Goal: Information Seeking & Learning: Learn about a topic

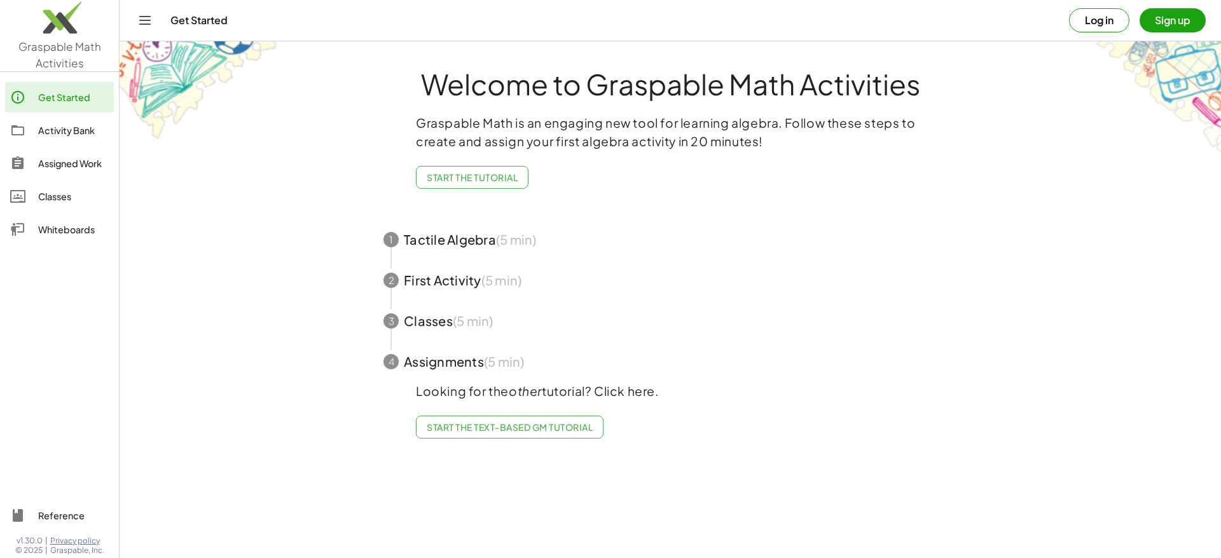
click at [474, 244] on span "button" at bounding box center [670, 239] width 604 height 41
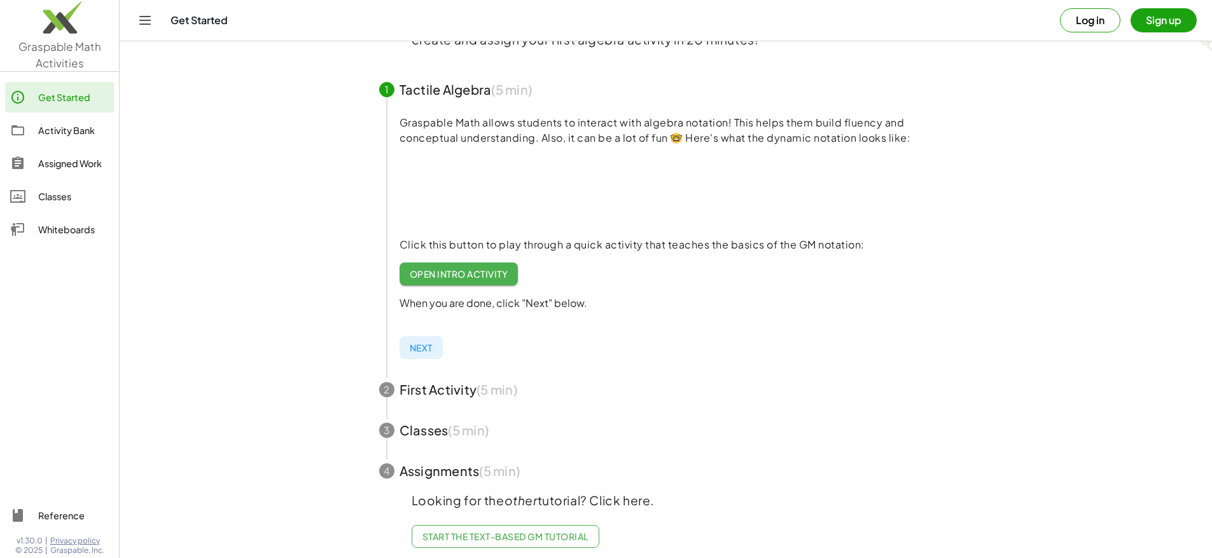
scroll to position [119, 0]
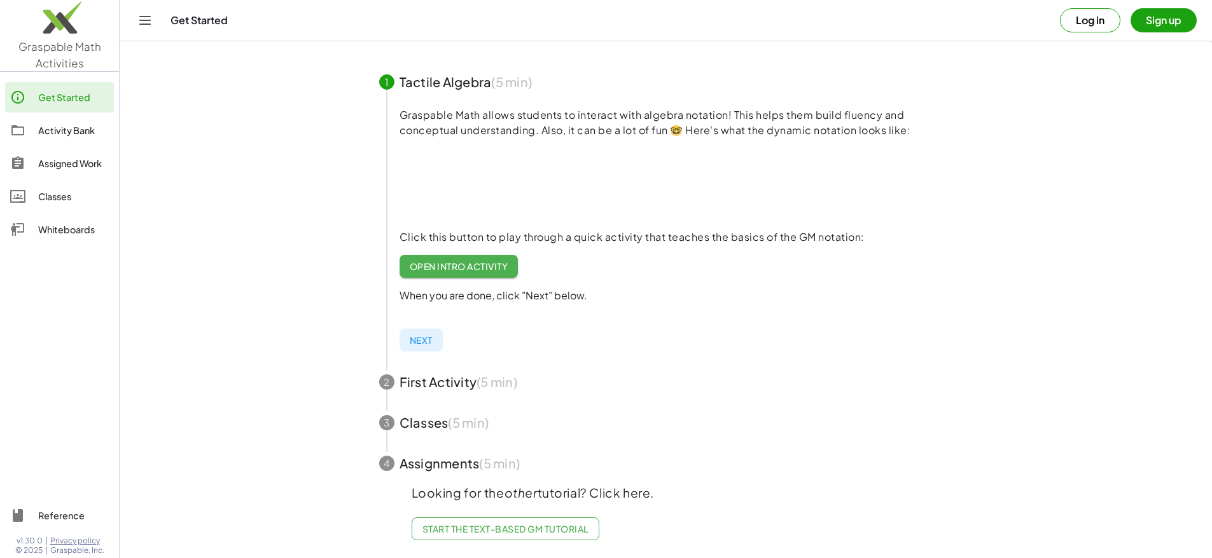
click at [442, 378] on span "button" at bounding box center [666, 382] width 604 height 41
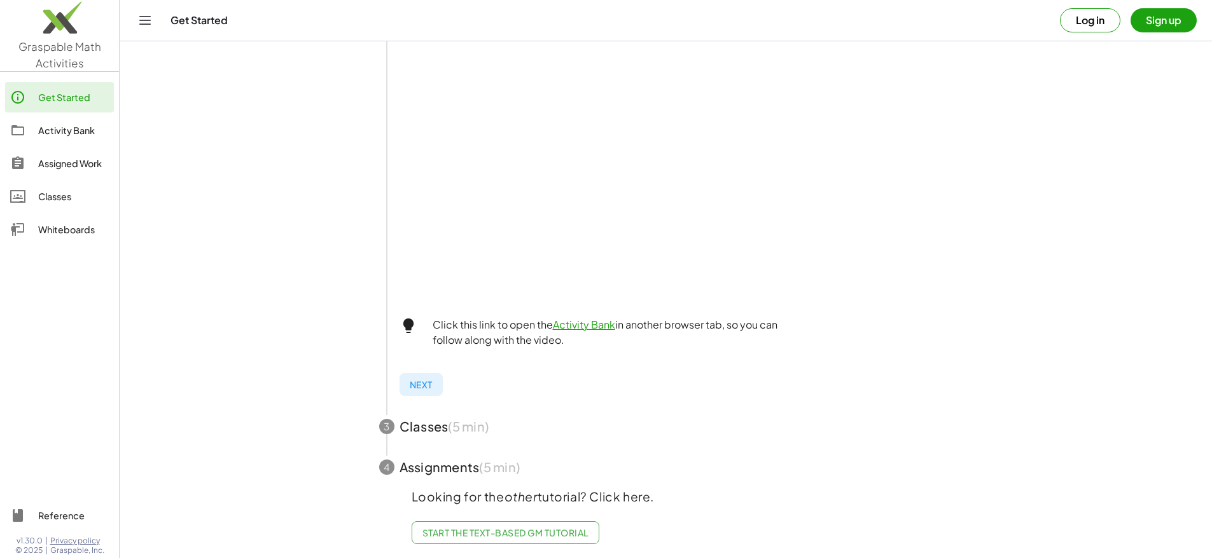
scroll to position [371, 0]
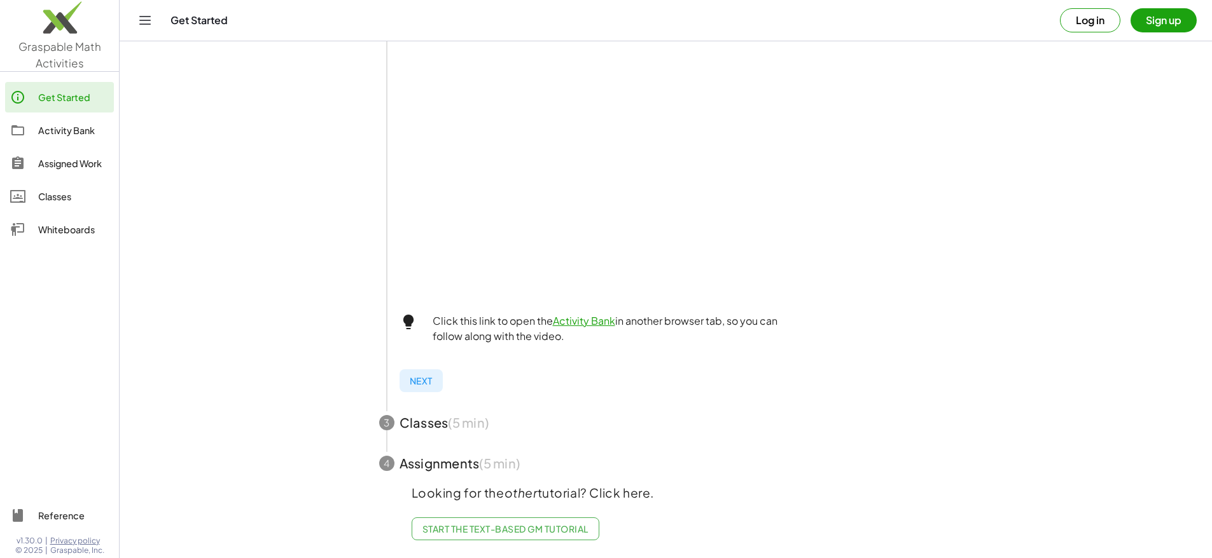
click at [424, 411] on span "button" at bounding box center [666, 423] width 604 height 41
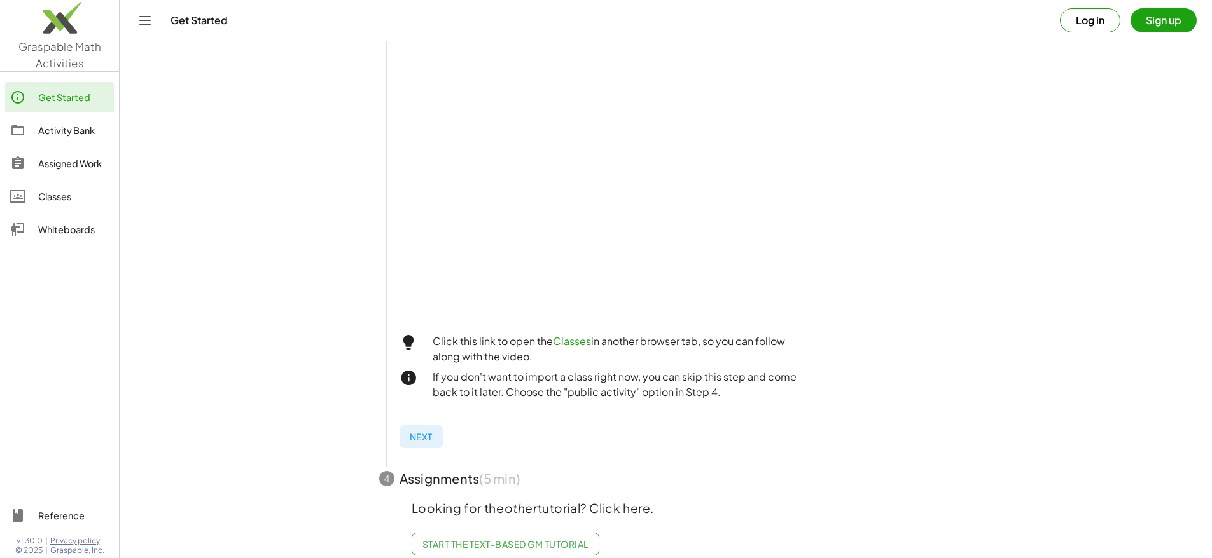
scroll to position [321, 0]
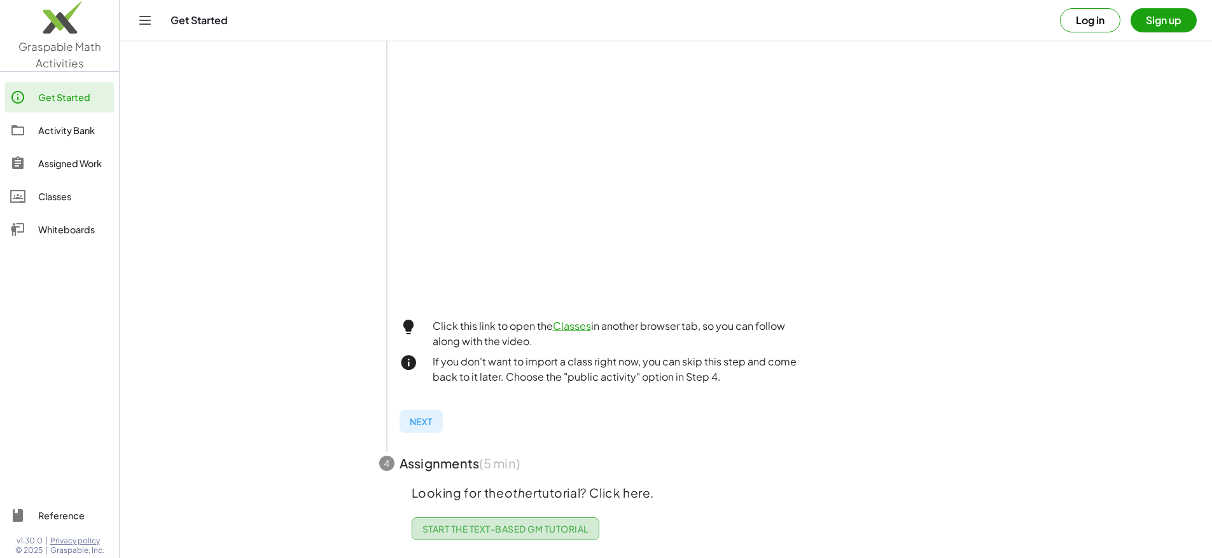
click at [515, 523] on span "Start the Text-based GM Tutorial" at bounding box center [505, 528] width 166 height 11
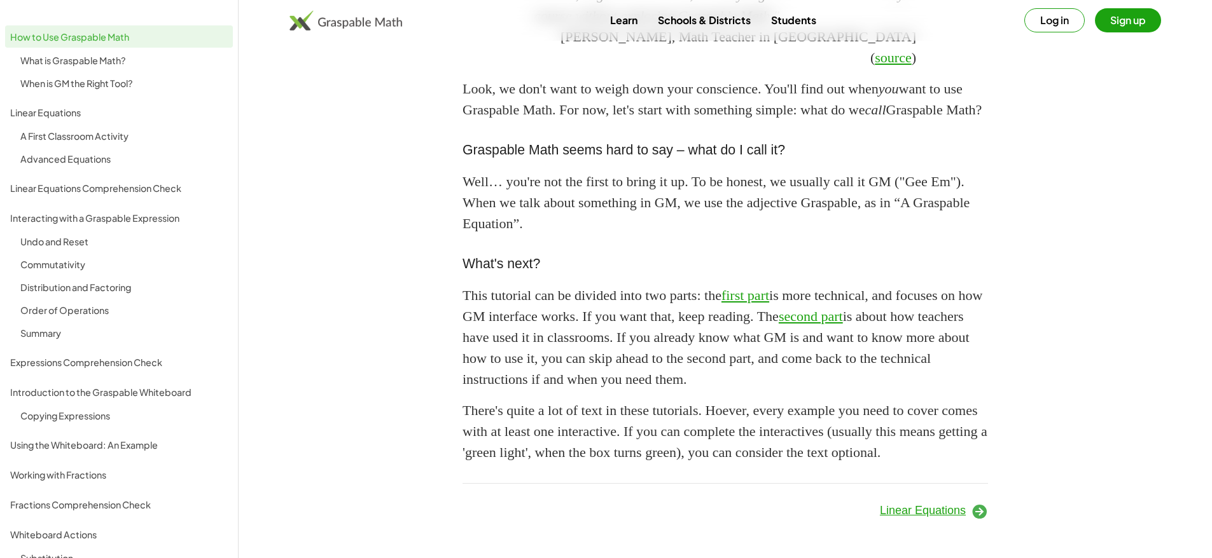
scroll to position [1074, 0]
click at [943, 510] on span "Linear Equations" at bounding box center [923, 510] width 86 height 13
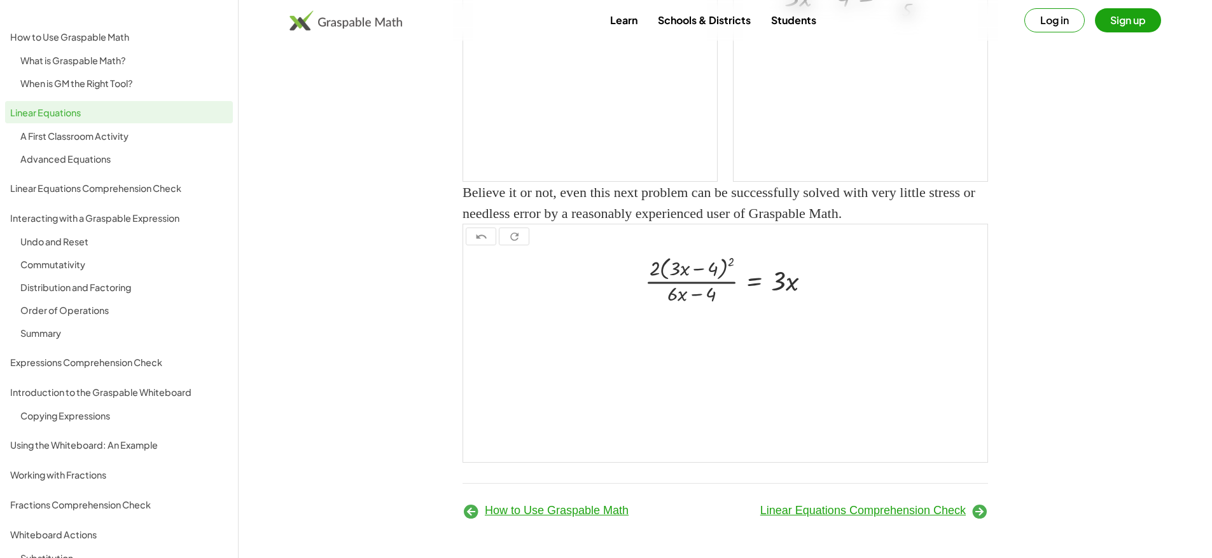
scroll to position [1553, 0]
click at [930, 506] on span "Linear Equations Comprehension Check" at bounding box center [862, 510] width 205 height 13
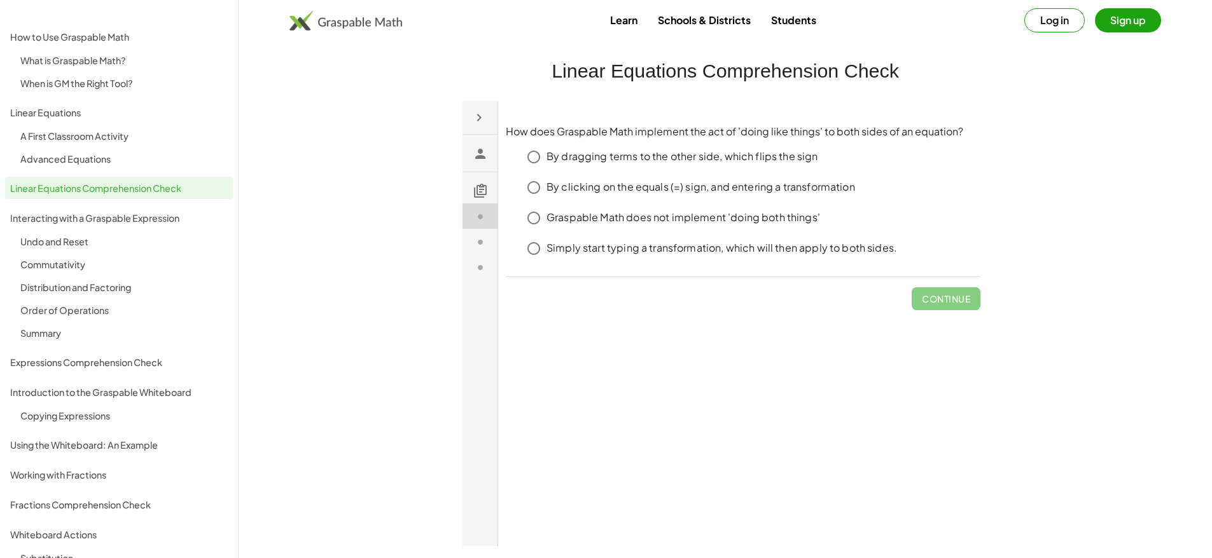
click at [143, 220] on div "Interacting with a Graspable Expression" at bounding box center [119, 218] width 218 height 15
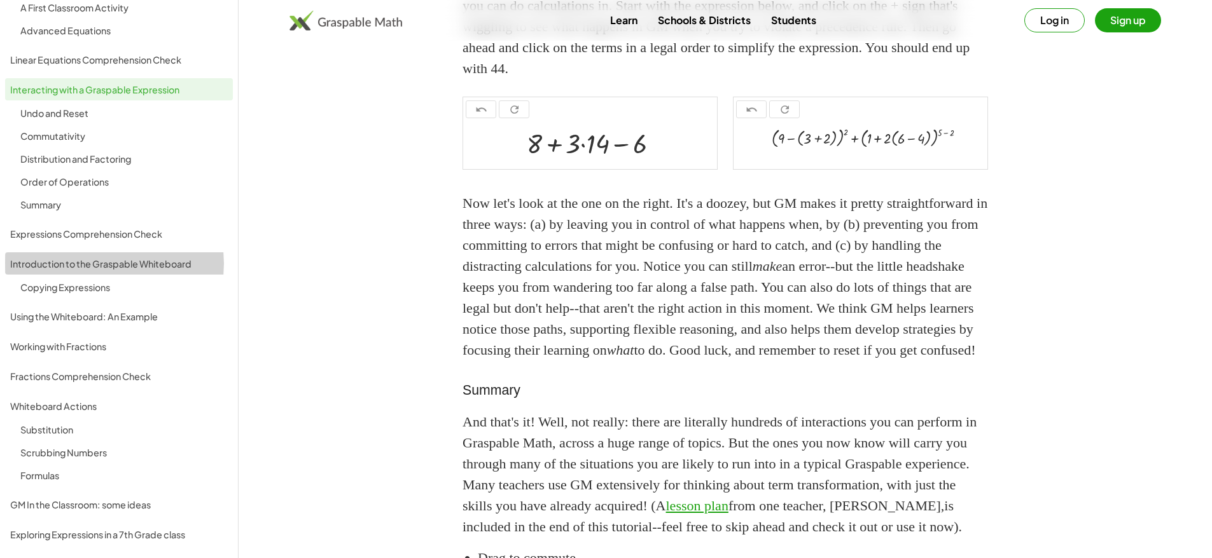
click at [127, 266] on div "Introduction to the Graspable Whiteboard" at bounding box center [119, 263] width 218 height 15
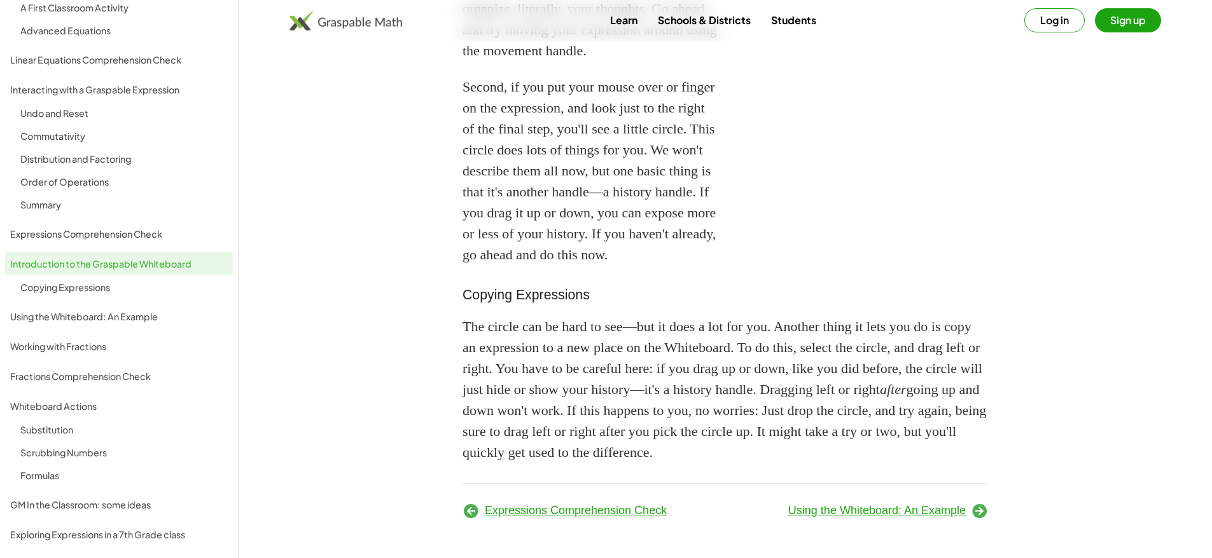
scroll to position [7, 0]
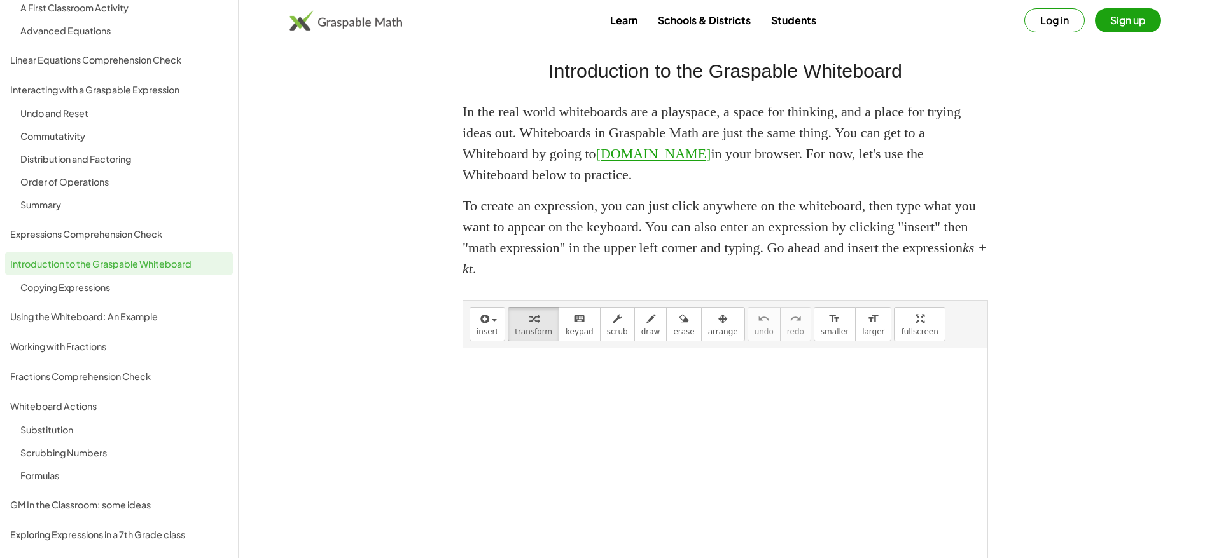
click at [1136, 18] on button "Sign up" at bounding box center [1128, 20] width 66 height 24
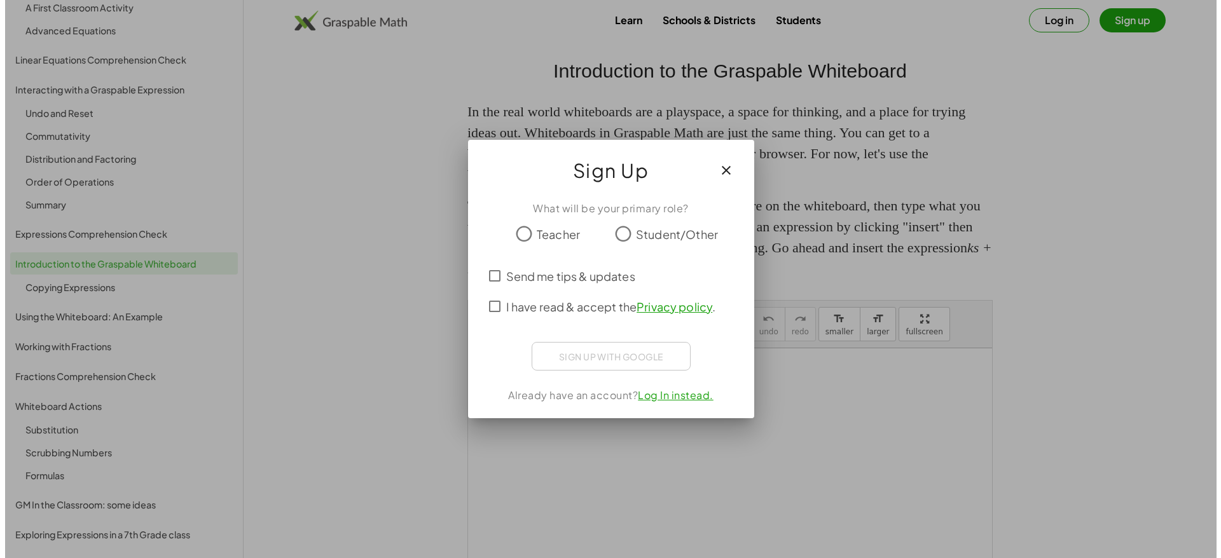
scroll to position [0, 0]
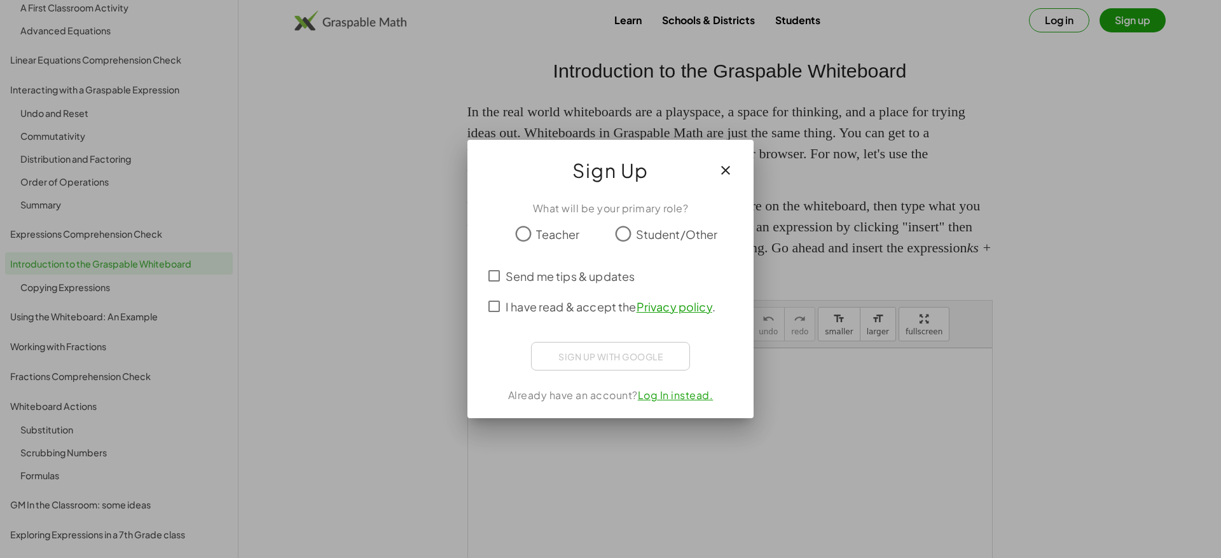
click at [656, 359] on div "Sign up with Google Conectează-te cu Google Conectează-te cu Google. Se deschid…" at bounding box center [610, 356] width 159 height 29
click at [733, 169] on button "button" at bounding box center [725, 170] width 31 height 31
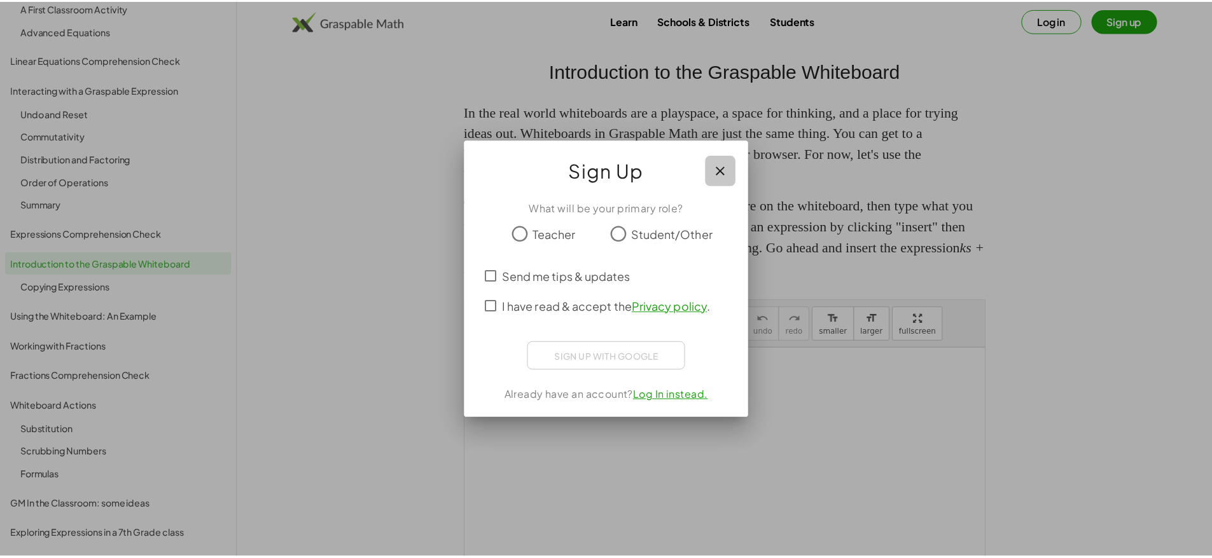
scroll to position [7, 0]
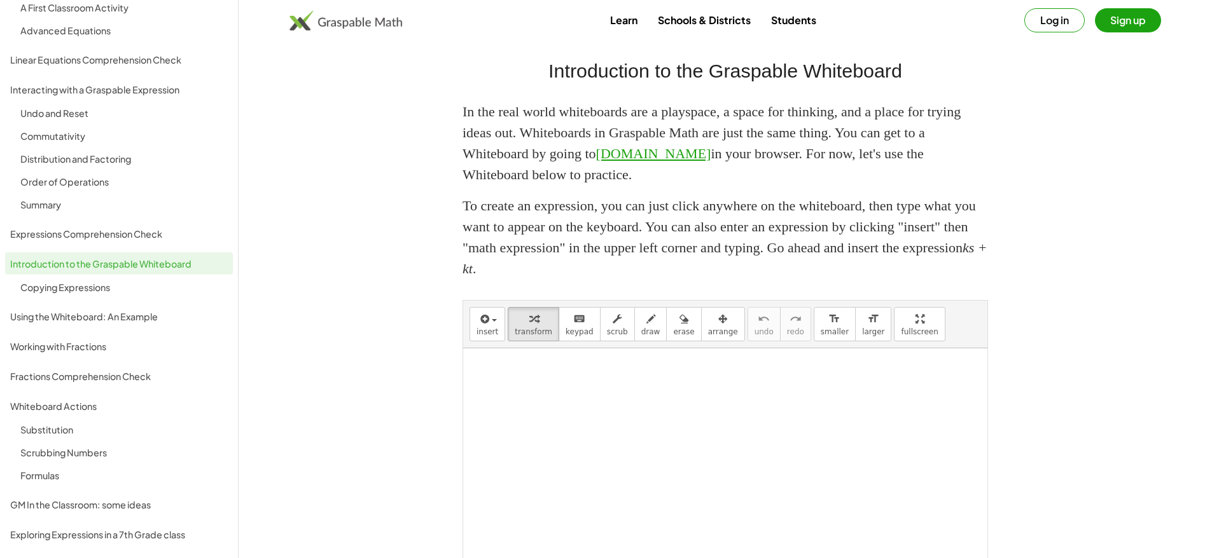
click at [1067, 22] on button "Log in" at bounding box center [1054, 20] width 60 height 24
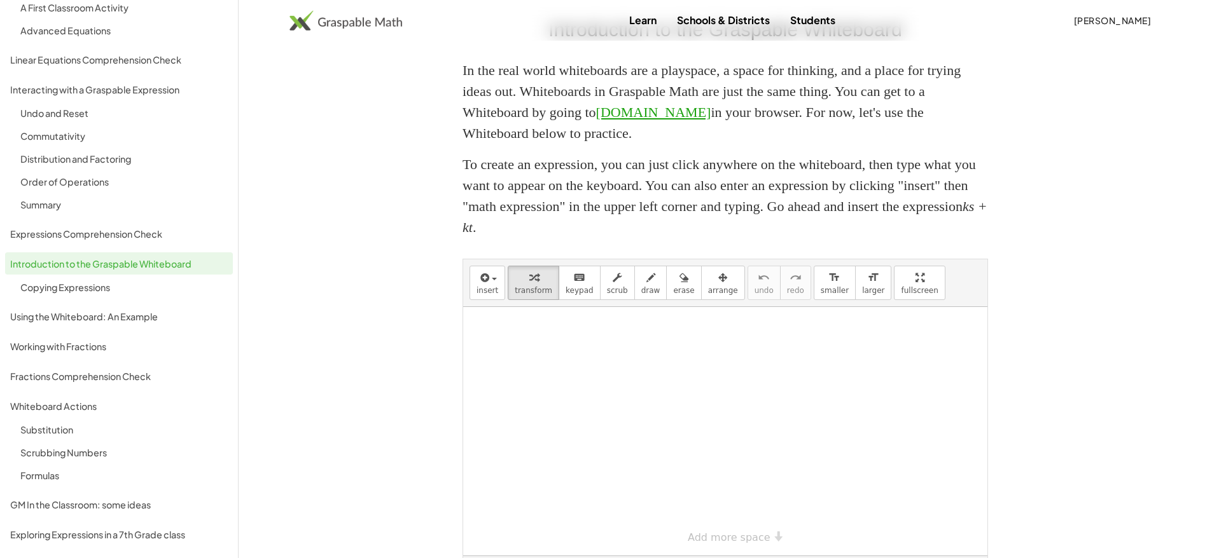
scroll to position [0, 0]
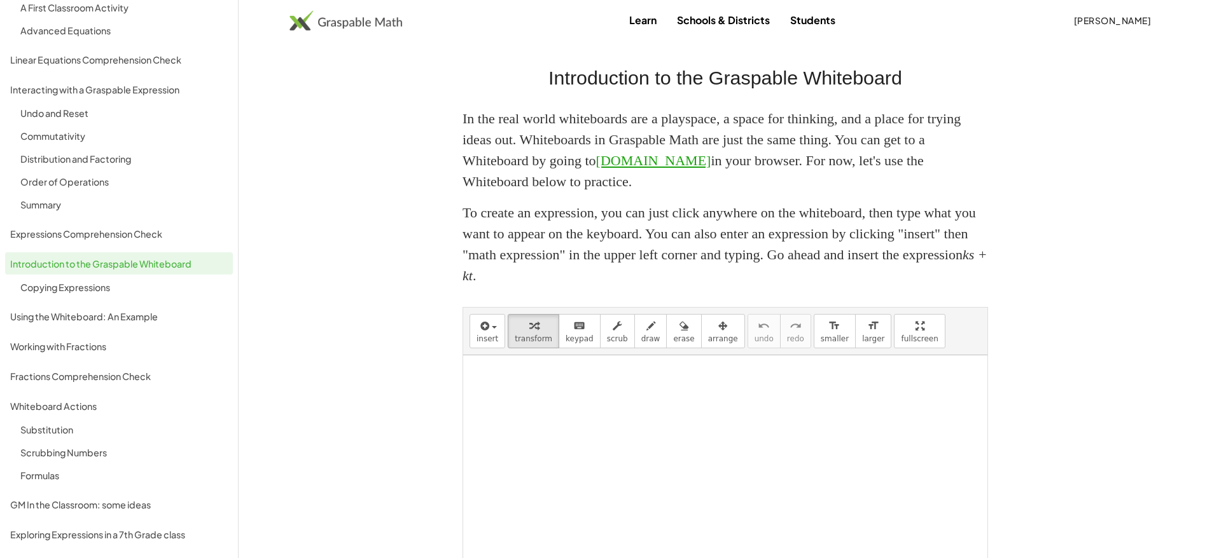
click at [375, 20] on img at bounding box center [345, 20] width 113 height 20
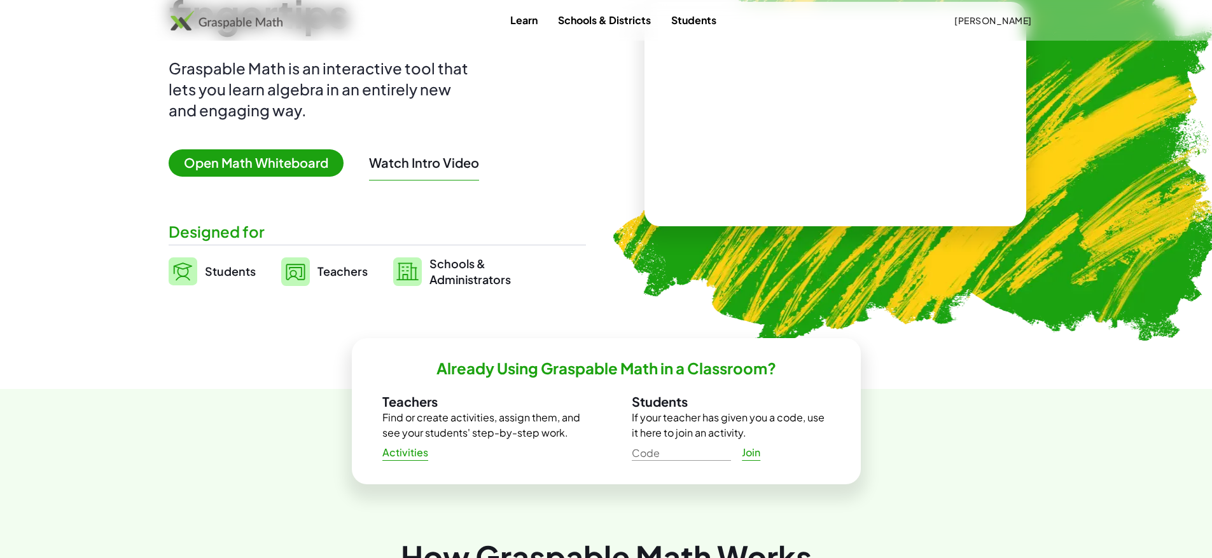
scroll to position [127, 0]
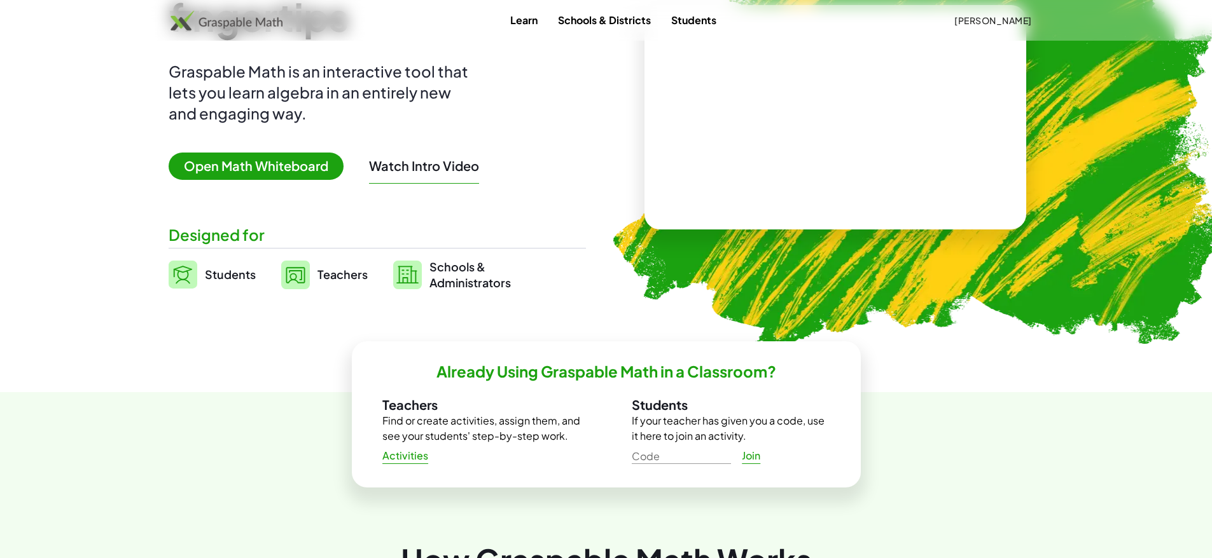
click at [537, 20] on link "Learn" at bounding box center [524, 20] width 48 height 24
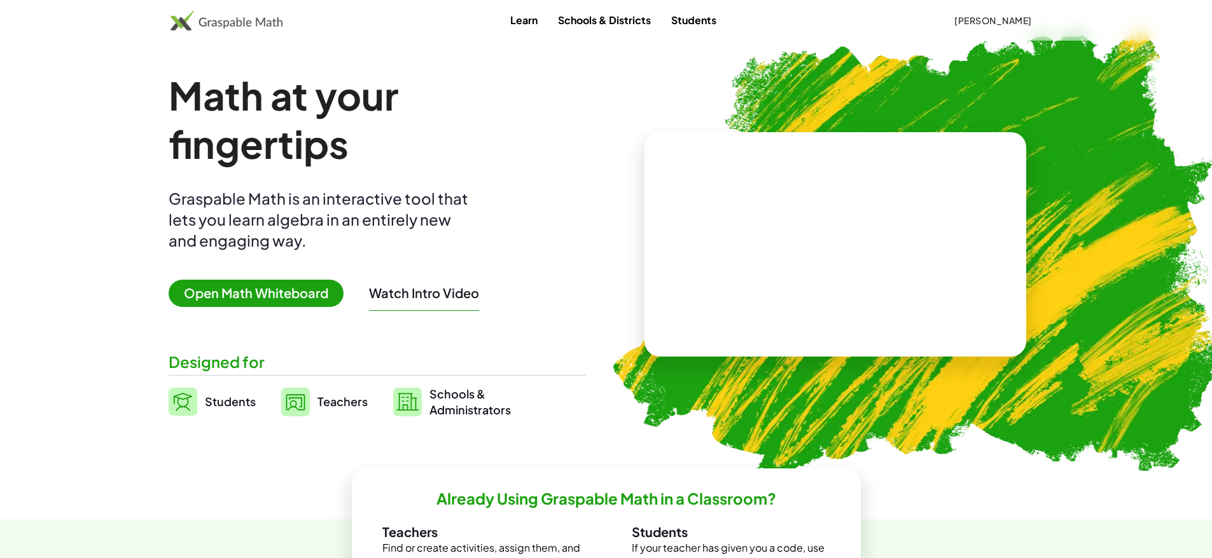
click at [289, 293] on span "Open Math Whiteboard" at bounding box center [256, 293] width 175 height 27
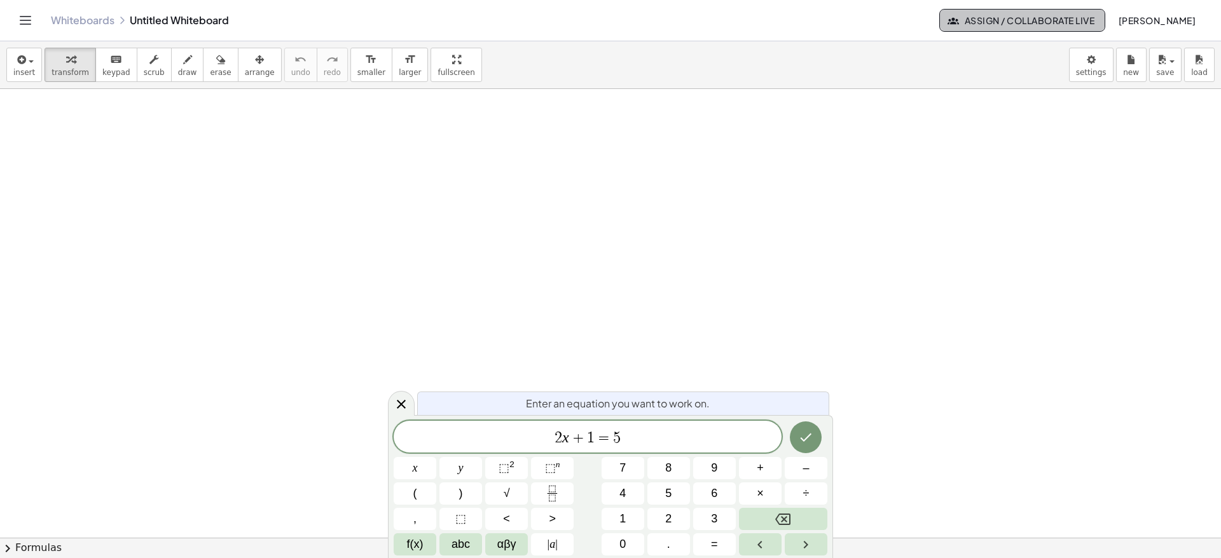
click at [1032, 20] on span "Assign / Collaborate Live" at bounding box center [1022, 20] width 144 height 11
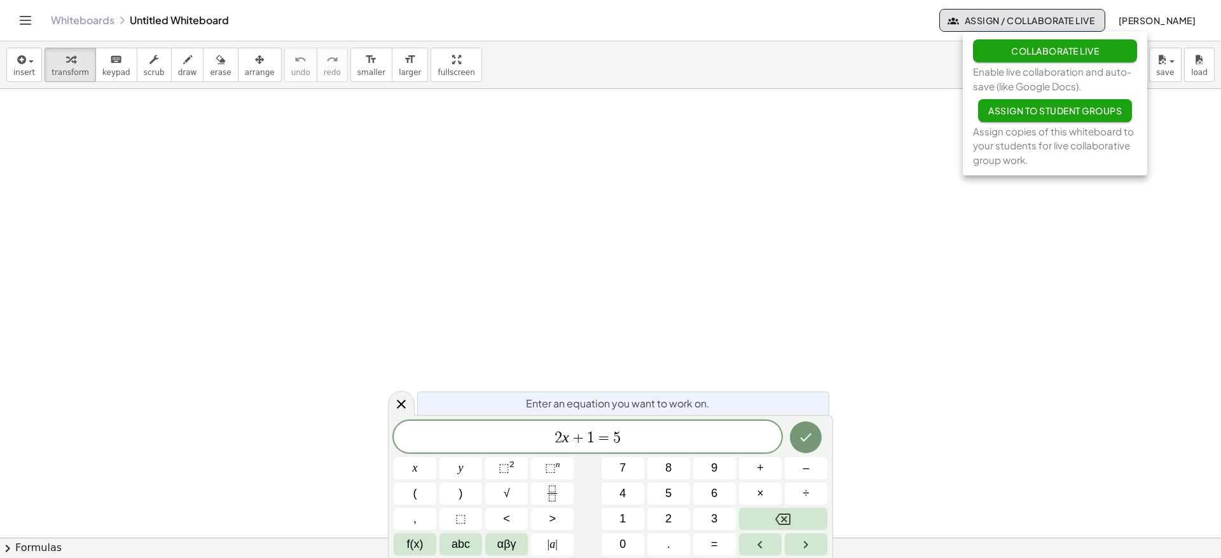
click at [1055, 45] on button "Collaborate Live" at bounding box center [1055, 50] width 164 height 23
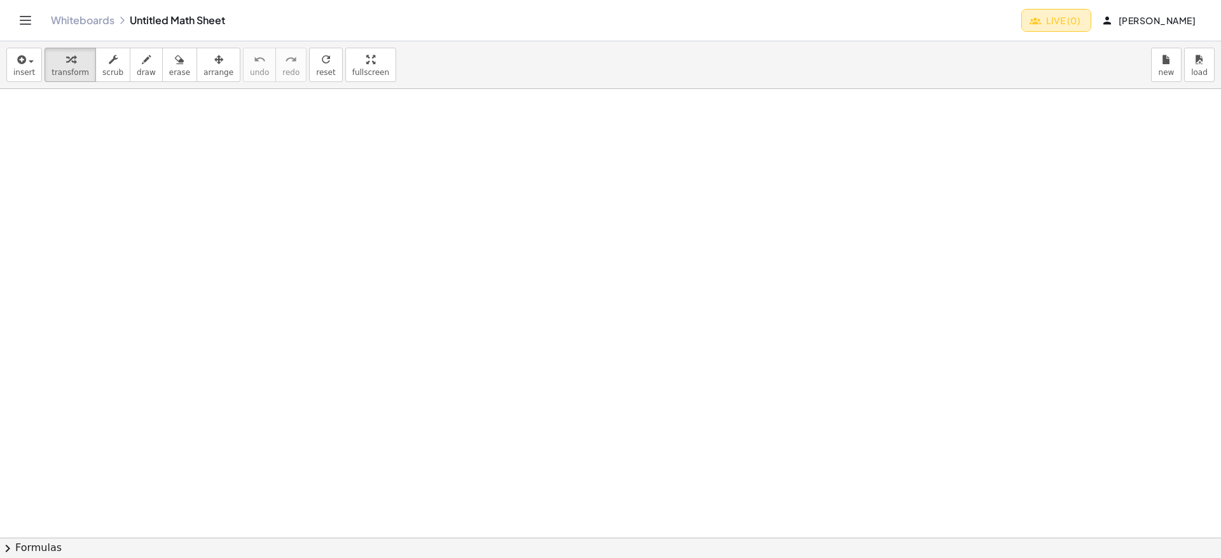
click at [1076, 23] on span "Live (0)" at bounding box center [1056, 20] width 48 height 11
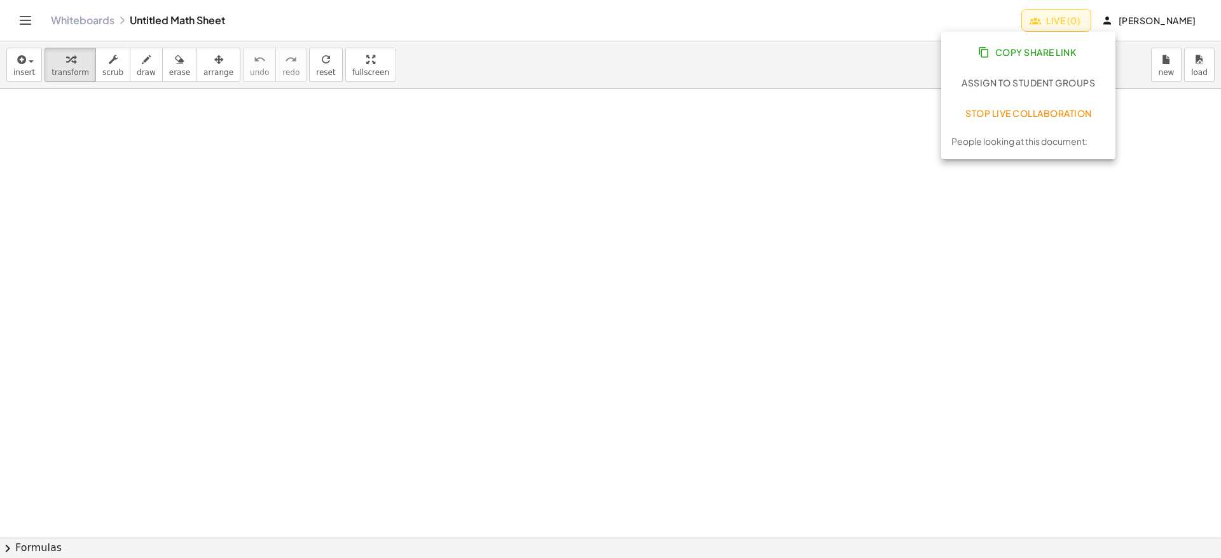
click at [1065, 51] on span "Copy Share Link" at bounding box center [1028, 51] width 95 height 11
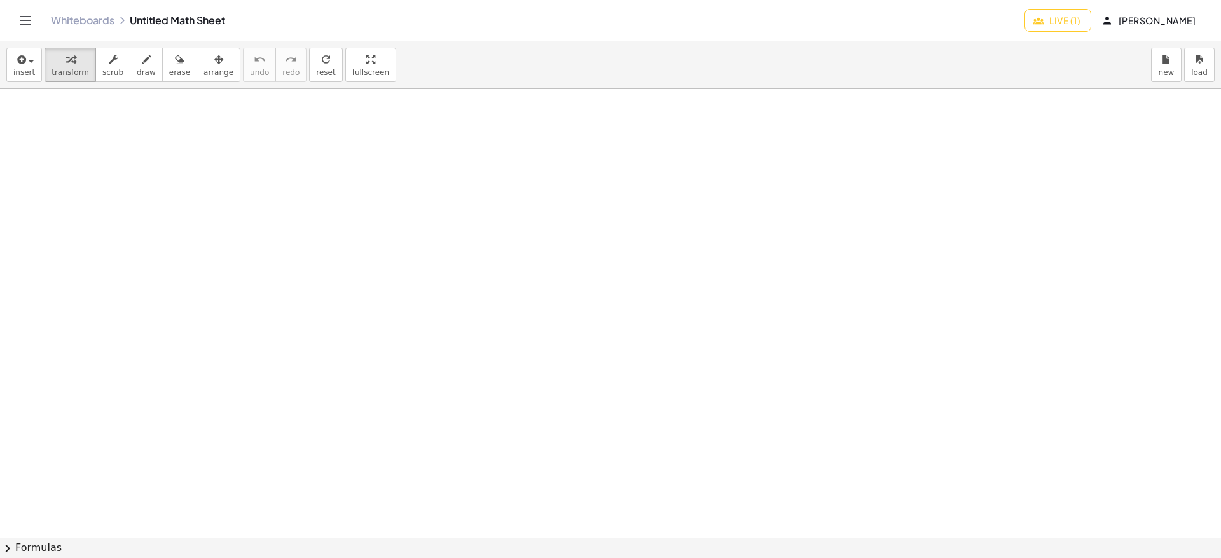
click at [1078, 16] on span "Live (1)" at bounding box center [1057, 20] width 45 height 11
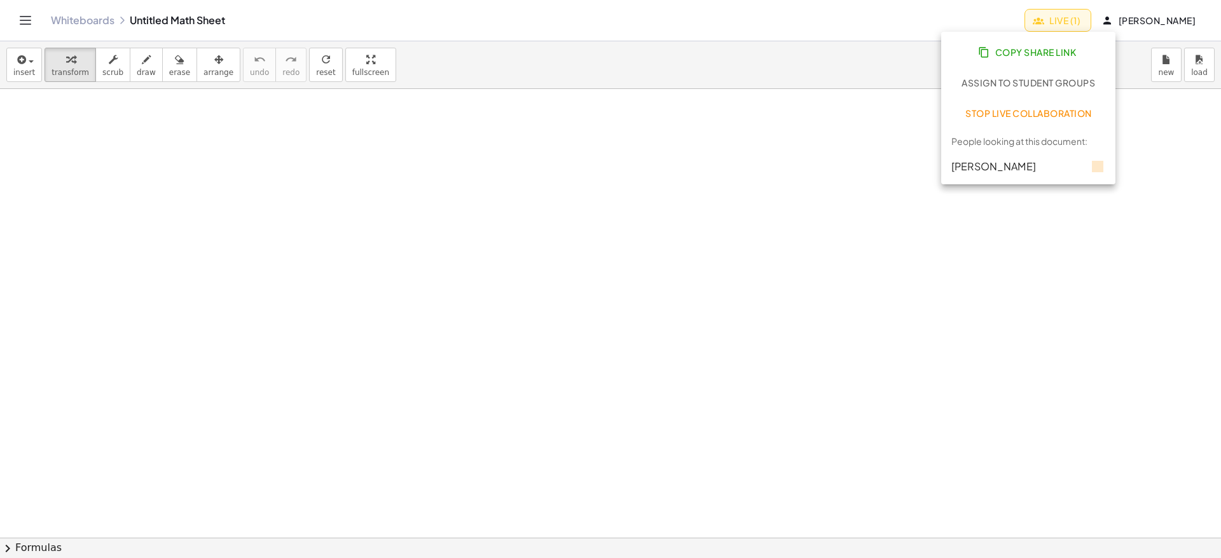
click at [993, 286] on div at bounding box center [610, 538] width 1221 height 898
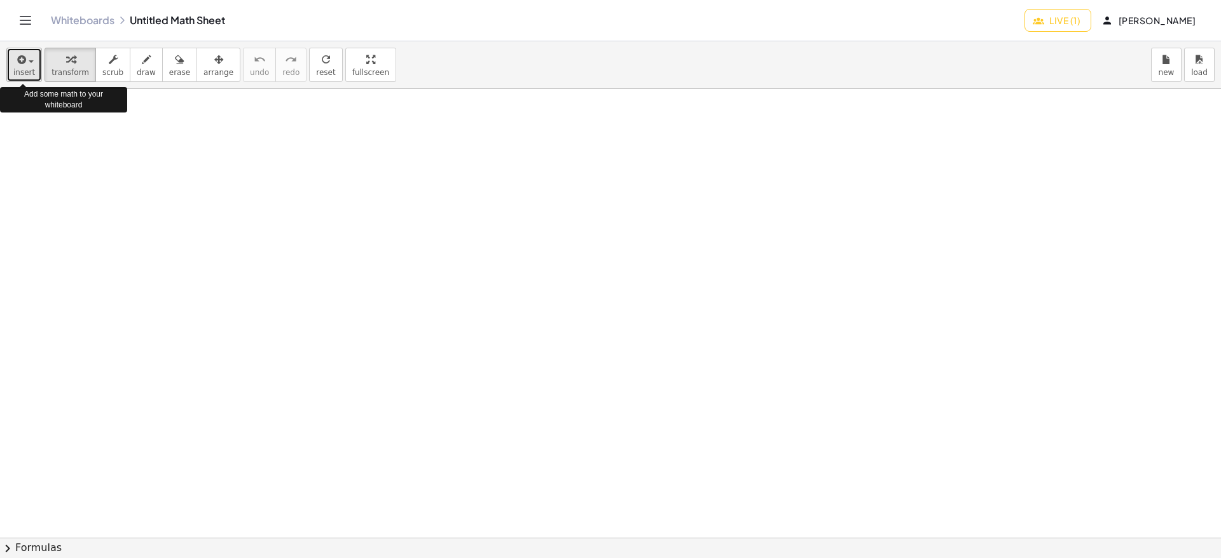
click at [25, 66] on div "button" at bounding box center [24, 59] width 22 height 15
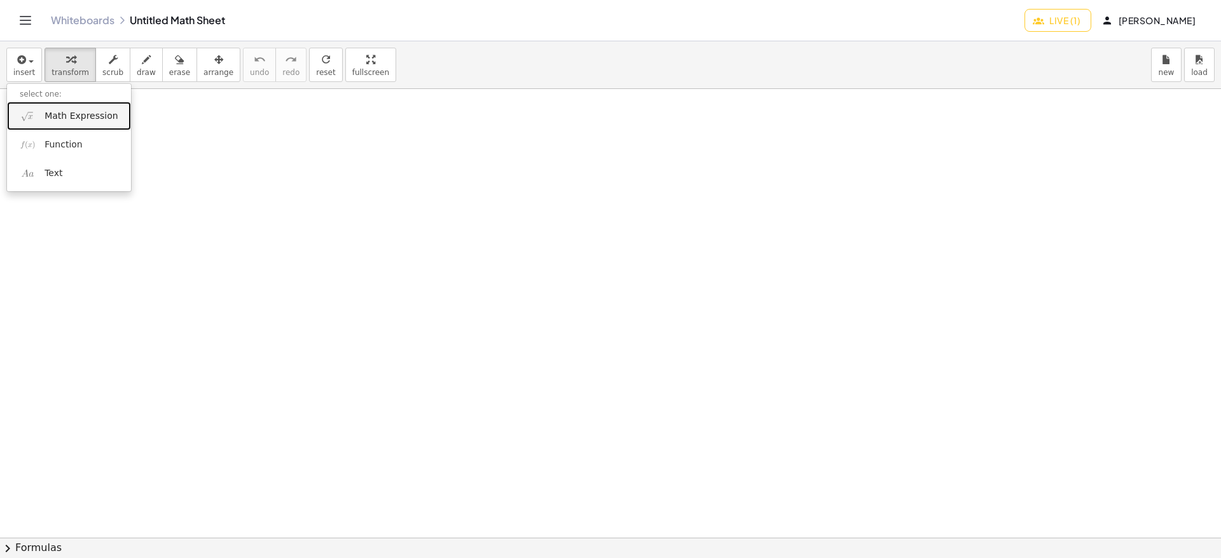
click at [69, 121] on span "Math Expression" at bounding box center [81, 116] width 73 height 13
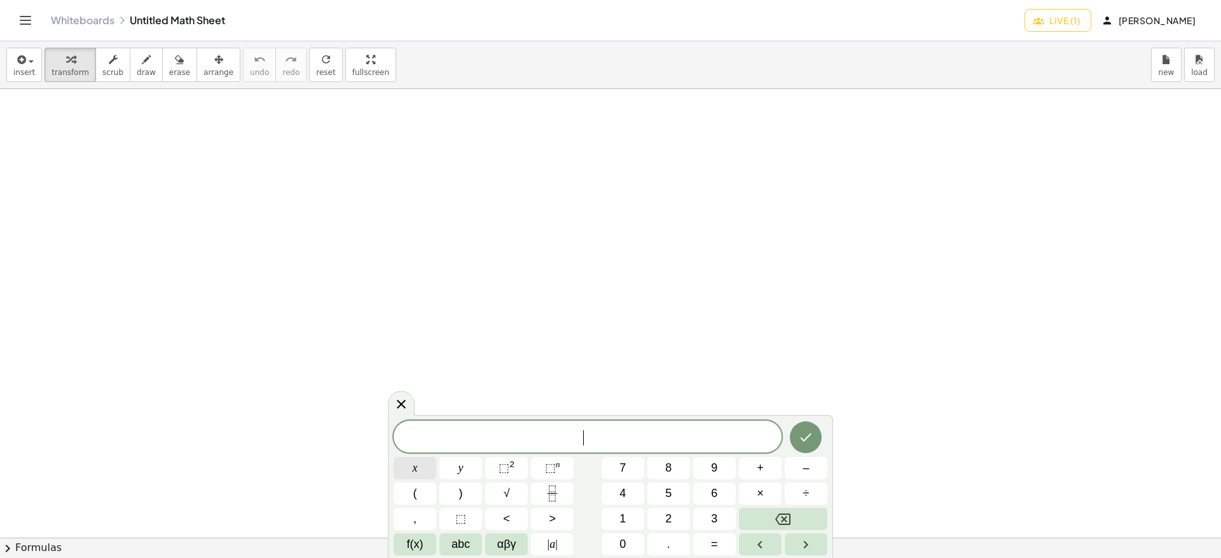
click at [425, 467] on button "x" at bounding box center [415, 468] width 43 height 22
click at [761, 464] on span "+" at bounding box center [760, 468] width 7 height 17
click at [689, 517] on div "x + ​ x y ⬚ 2 ⬚ n 7 8 9 + – ( ) √ 4 5 6 × ÷ , ⬚ < > 1 2 3 f(x) abc αβγ | a | 0 …" at bounding box center [611, 488] width 434 height 135
click at [427, 462] on button "x" at bounding box center [415, 468] width 43 height 22
click at [724, 516] on button "3" at bounding box center [714, 519] width 43 height 22
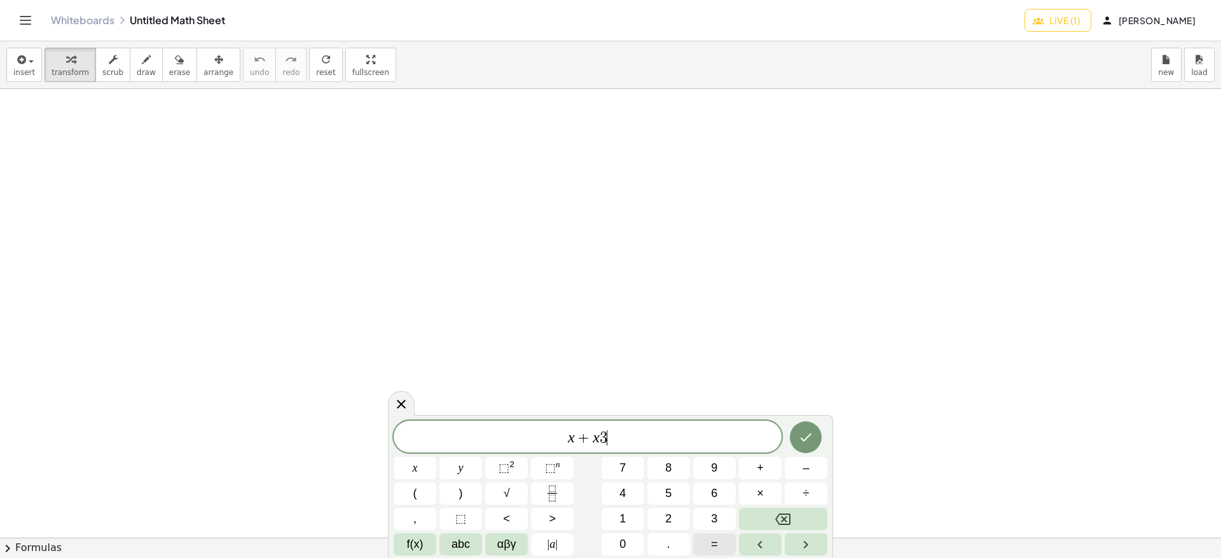
click at [716, 540] on span "=" at bounding box center [714, 544] width 7 height 17
click at [666, 492] on span "5" at bounding box center [668, 493] width 6 height 17
click at [714, 473] on span "9" at bounding box center [714, 468] width 6 height 17
click at [802, 441] on icon "Done" at bounding box center [805, 437] width 15 height 15
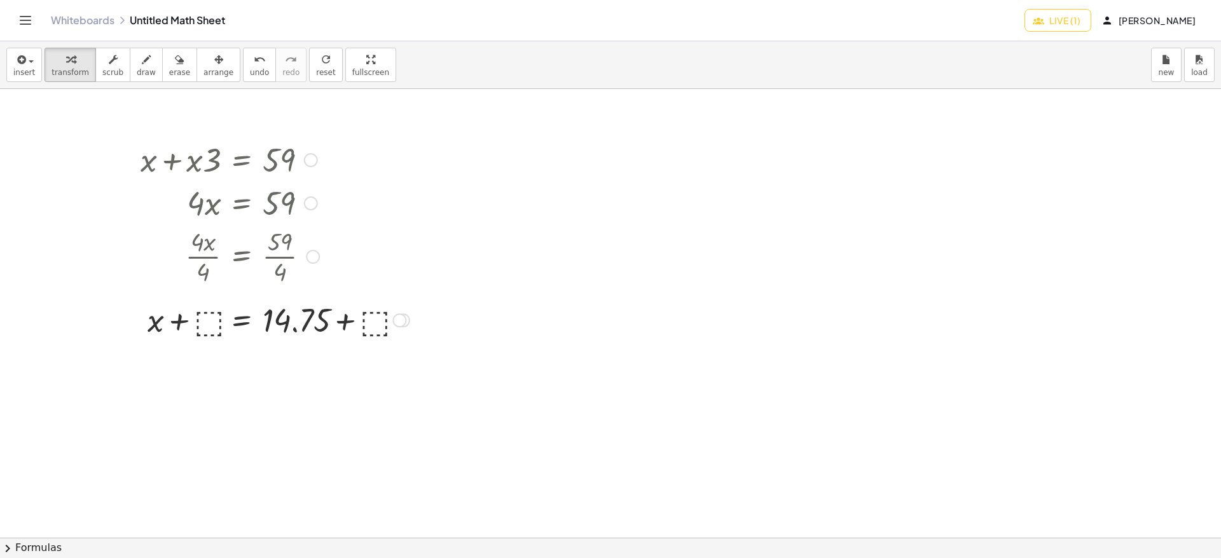
click at [306, 158] on div at bounding box center [311, 160] width 14 height 14
click at [404, 317] on div at bounding box center [399, 321] width 14 height 14
click at [175, 56] on icon "button" at bounding box center [179, 59] width 9 height 15
click at [162, 97] on div at bounding box center [610, 538] width 1221 height 898
click at [169, 72] on span "erase" at bounding box center [179, 72] width 21 height 9
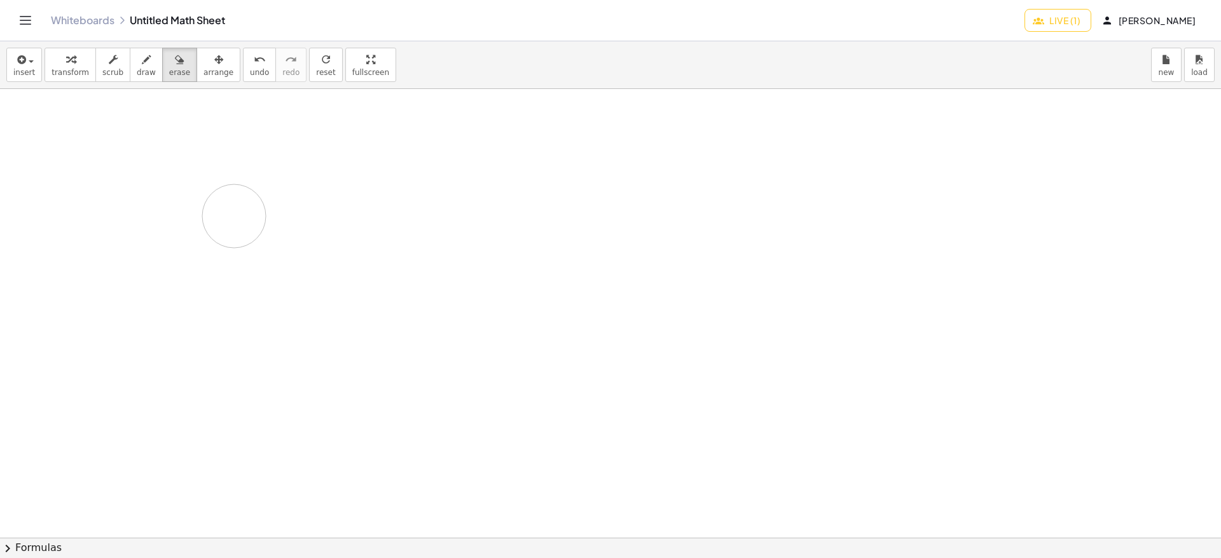
drag, startPoint x: 151, startPoint y: 160, endPoint x: 234, endPoint y: 216, distance: 100.4
click at [234, 216] on div at bounding box center [610, 538] width 1221 height 898
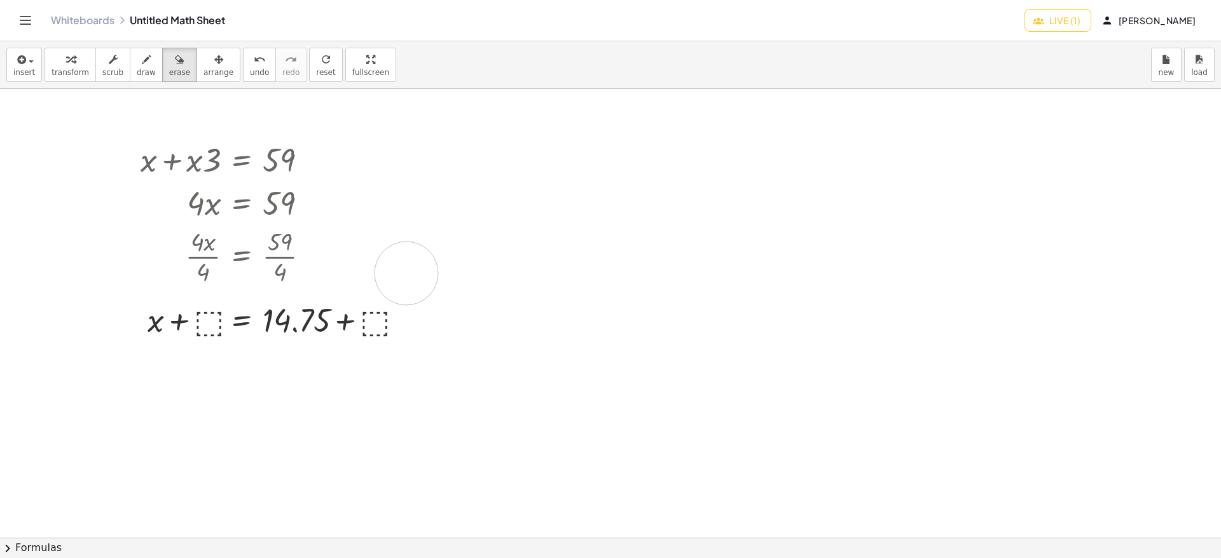
click at [406, 273] on div at bounding box center [610, 538] width 1221 height 898
drag, startPoint x: 1165, startPoint y: 62, endPoint x: 1182, endPoint y: 65, distance: 18.1
click at [1181, 64] on div "insert select one: Math Expression Function Text transform scrub draw erase arr…" at bounding box center [610, 65] width 1221 height 48
click at [109, 65] on icon "button" at bounding box center [113, 59] width 9 height 15
